Goal: Information Seeking & Learning: Learn about a topic

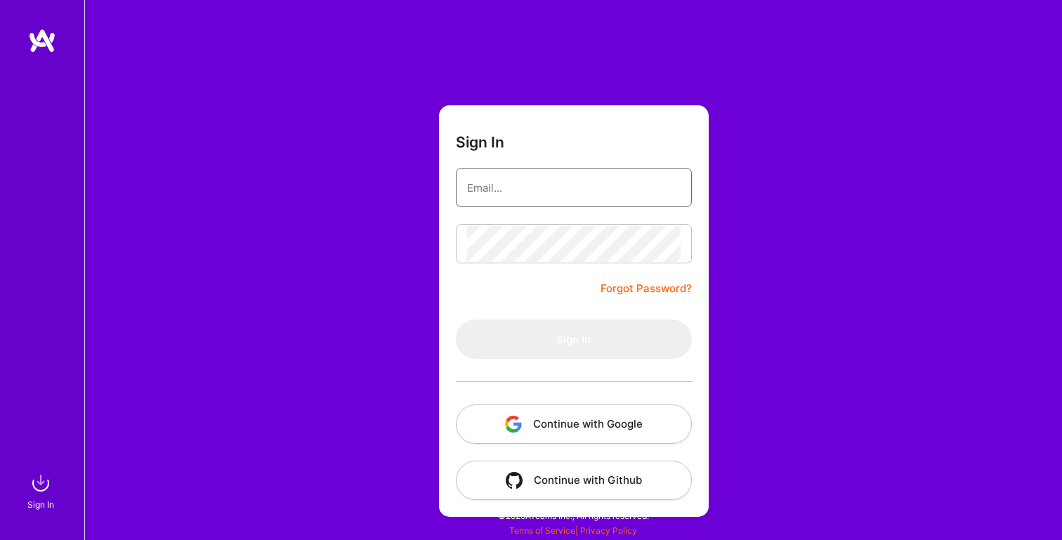
type input "[PERSON_NAME][EMAIL_ADDRESS][PERSON_NAME][DOMAIN_NAME]"
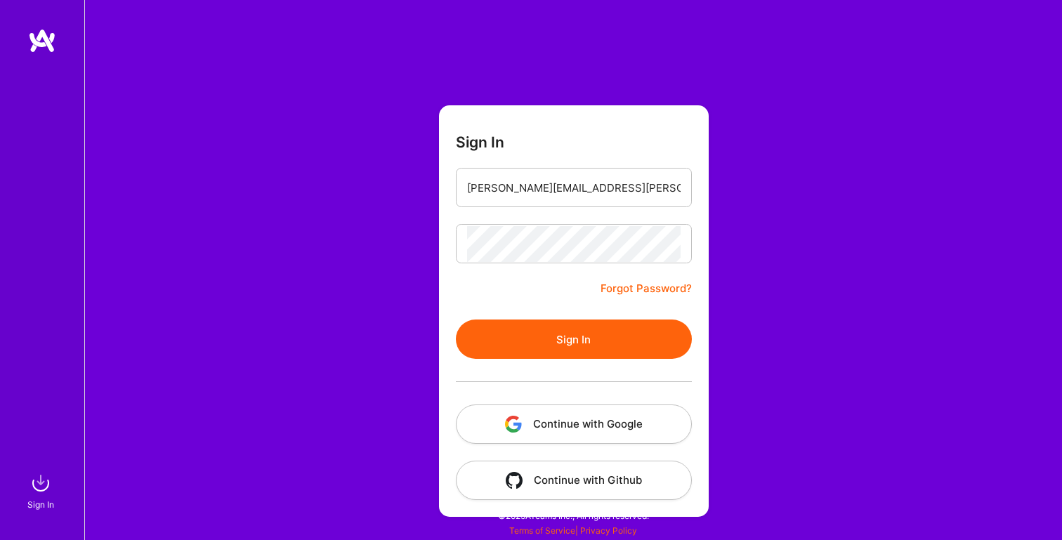
click at [528, 342] on button "Sign In" at bounding box center [574, 338] width 236 height 39
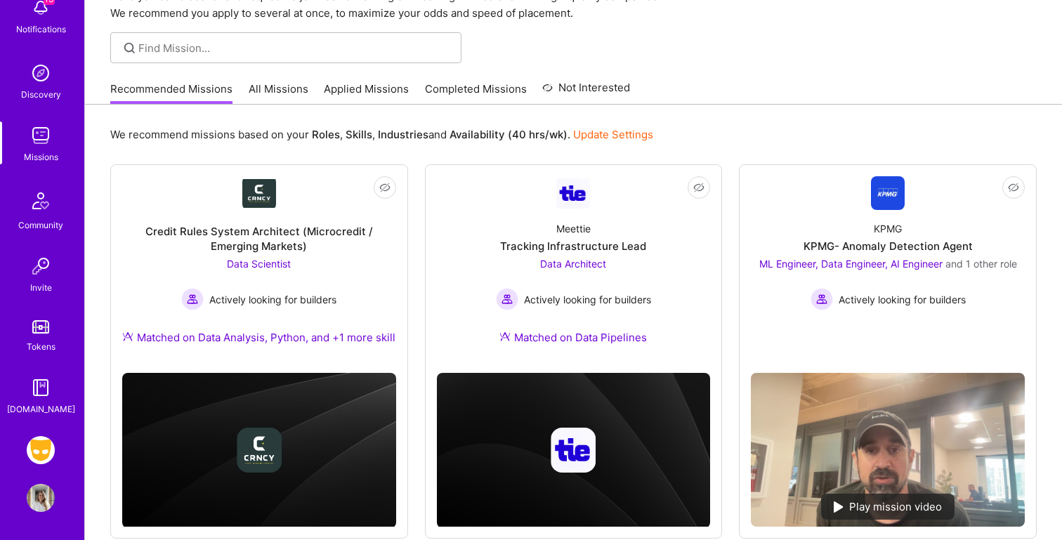
scroll to position [71, 0]
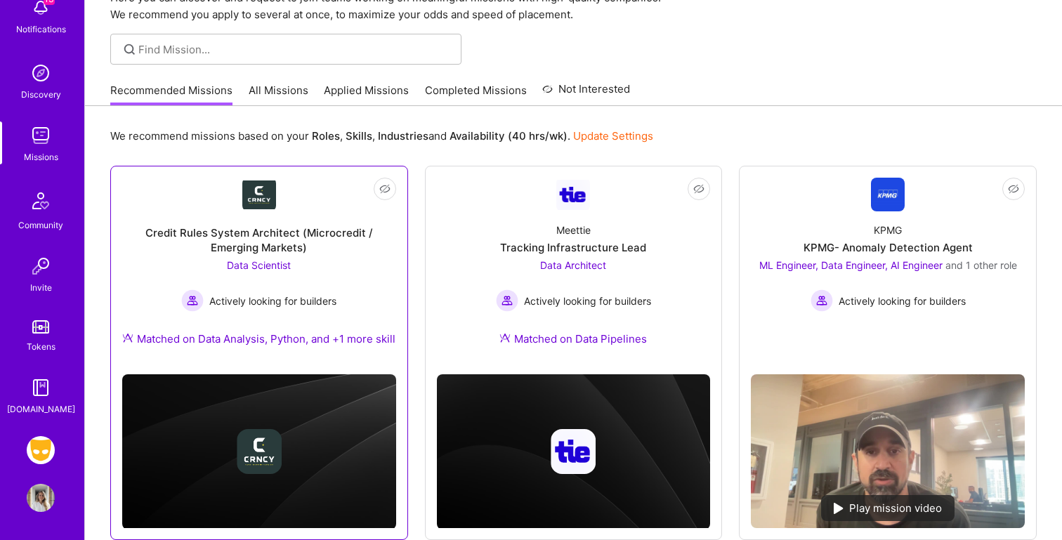
click at [133, 283] on div "Credit Rules System Architect (Microcredit / Emerging Markets) Data Scientist A…" at bounding box center [259, 287] width 274 height 152
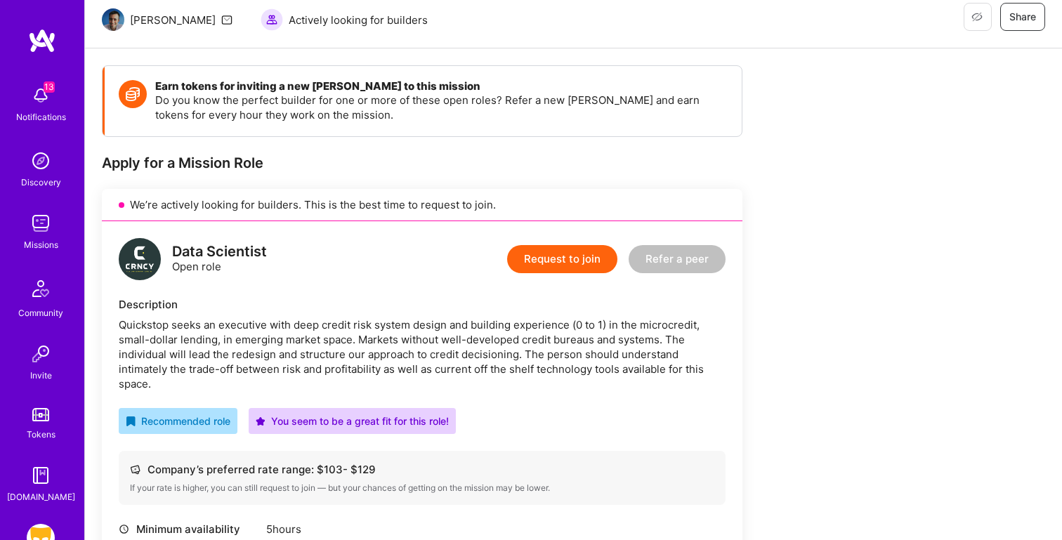
scroll to position [141, 0]
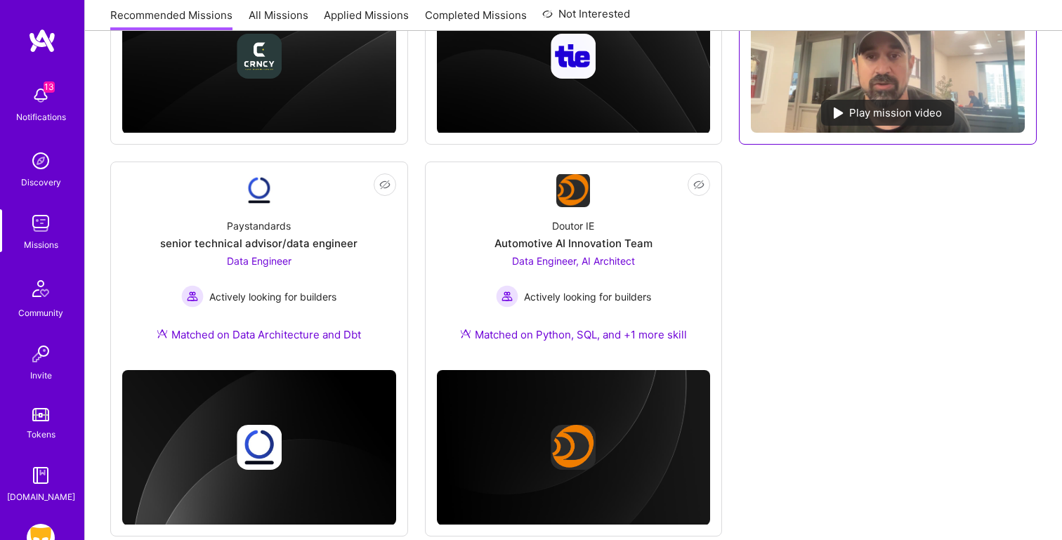
scroll to position [468, 0]
